Goal: Navigation & Orientation: Go to known website

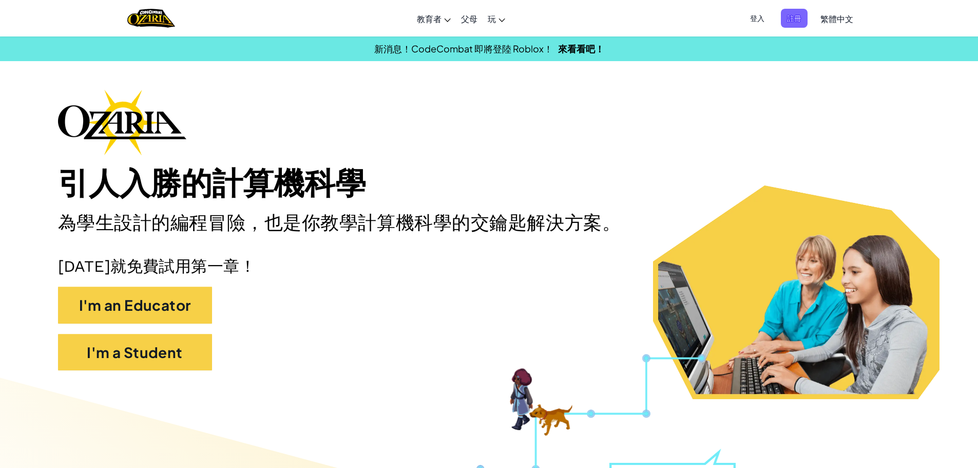
click at [761, 25] on span "登入" at bounding box center [757, 18] width 27 height 19
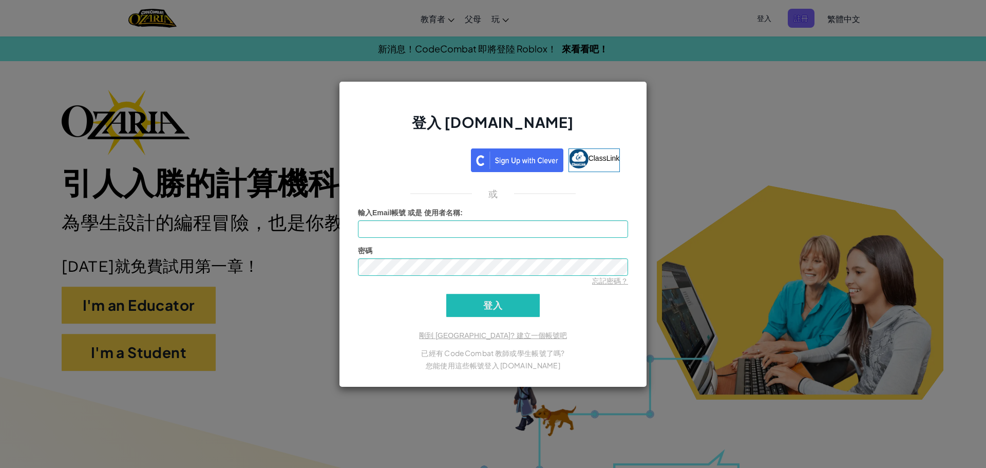
click at [726, 233] on div "登入 [DOMAIN_NAME] ClassLink 或 未知錯誤。 輸入Email帳號 或是 使用者名稱 : 密碼 忘記密碼？ 登入 登入中 剛到 [GEO…" at bounding box center [493, 234] width 986 height 468
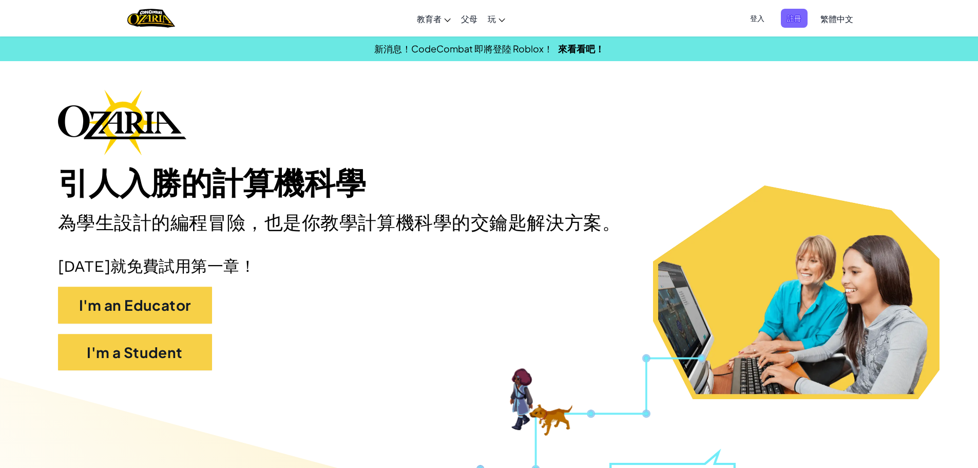
click at [763, 18] on span "登入" at bounding box center [757, 18] width 27 height 19
